Goal: Information Seeking & Learning: Understand process/instructions

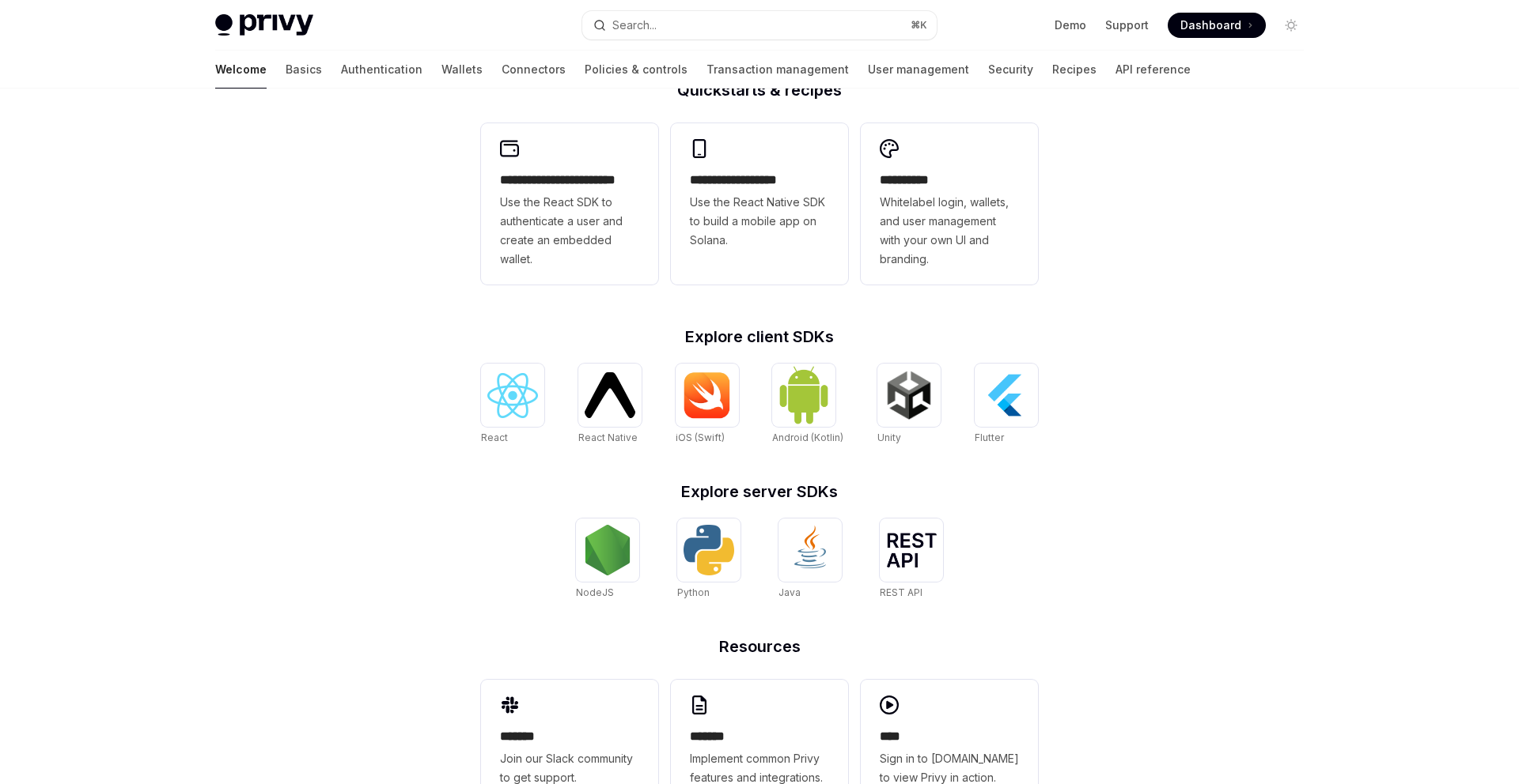
scroll to position [473, 0]
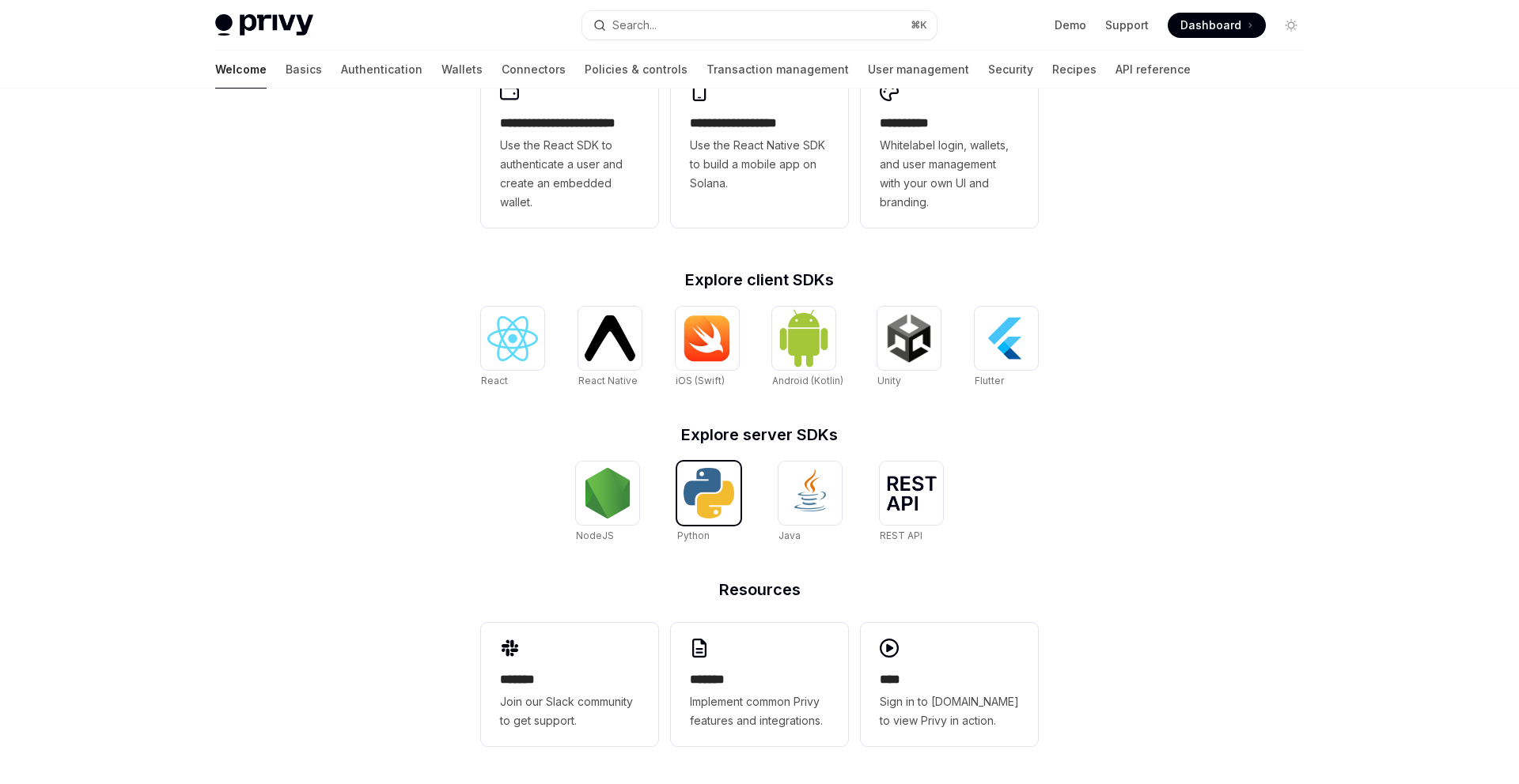
click at [718, 498] on img at bounding box center [708, 493] width 50 height 50
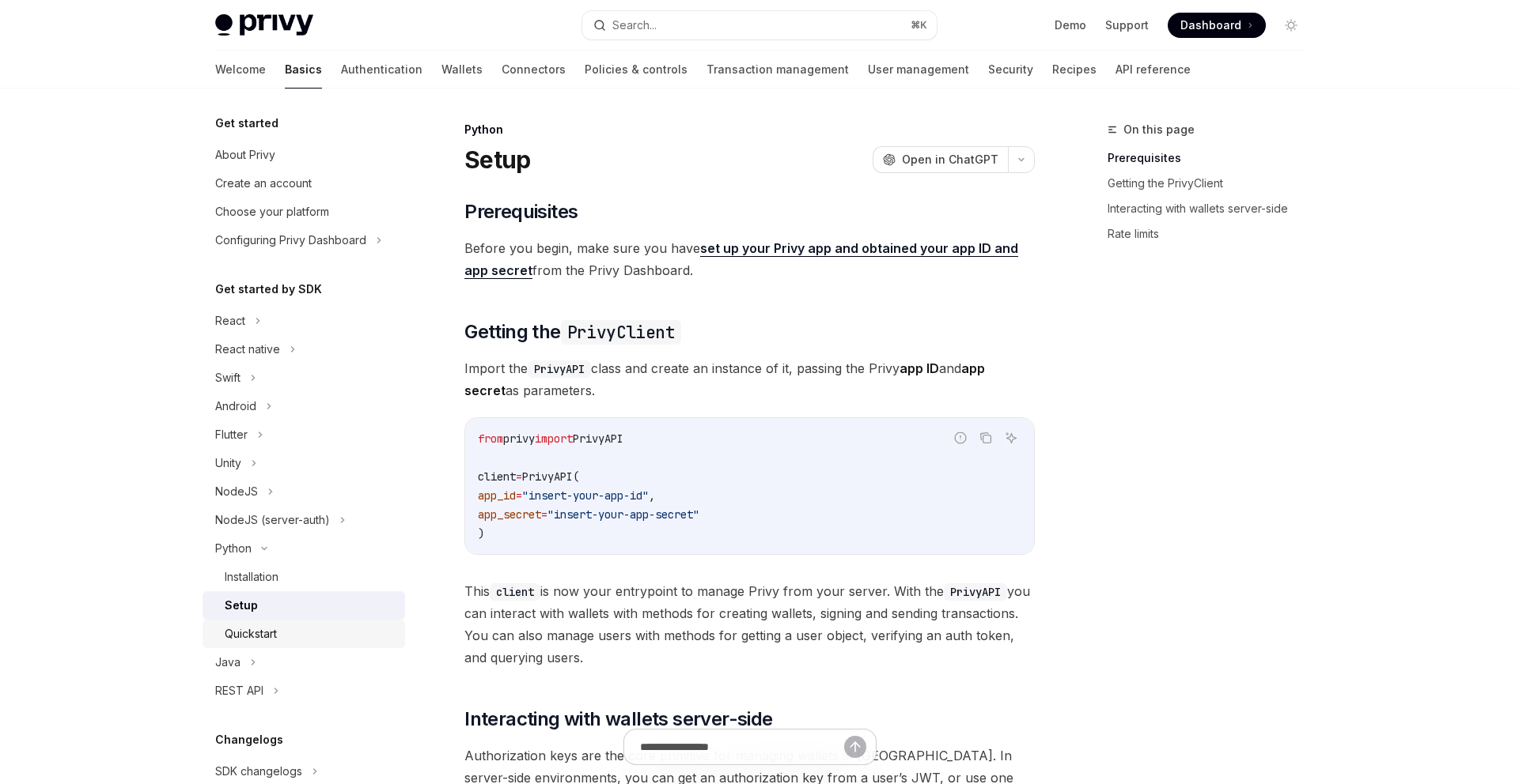
click at [306, 626] on div "Quickstart" at bounding box center [310, 634] width 171 height 19
type textarea "*"
